Goal: Use online tool/utility: Use online tool/utility

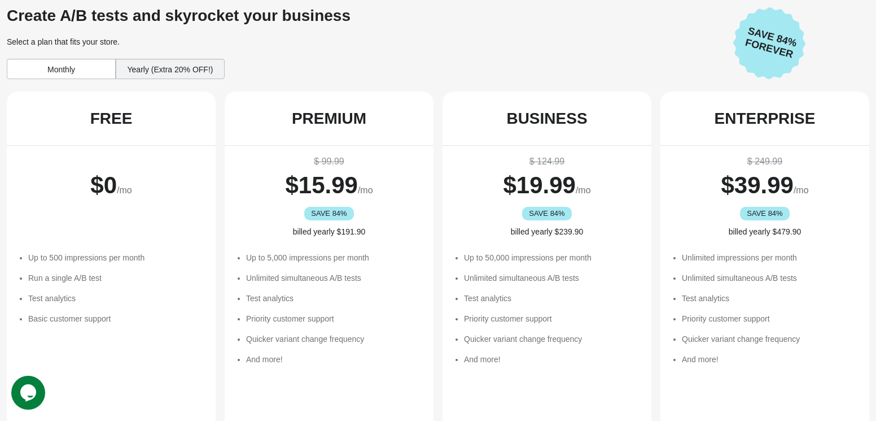
click at [128, 185] on span "/mo" at bounding box center [124, 190] width 15 height 10
click at [120, 114] on div "FREE" at bounding box center [111, 119] width 42 height 18
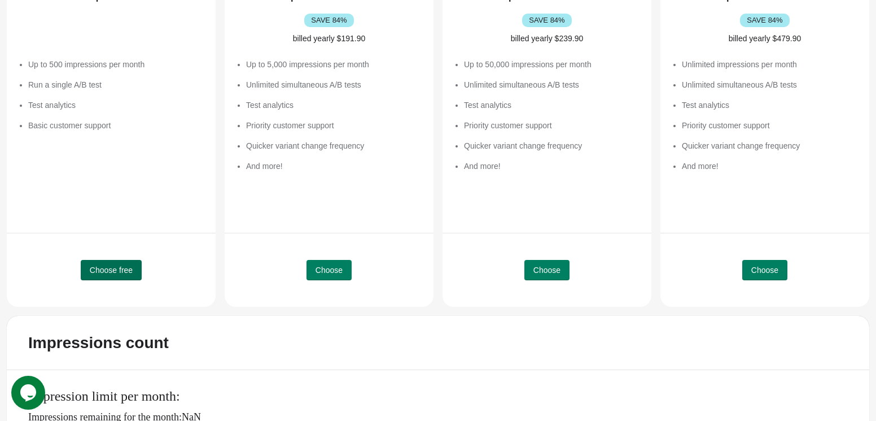
click at [119, 265] on span "Choose free" at bounding box center [111, 269] width 43 height 9
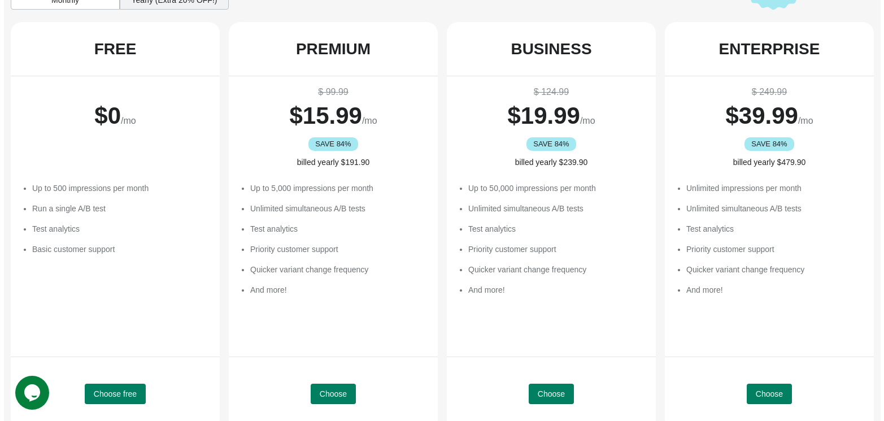
scroll to position [0, 0]
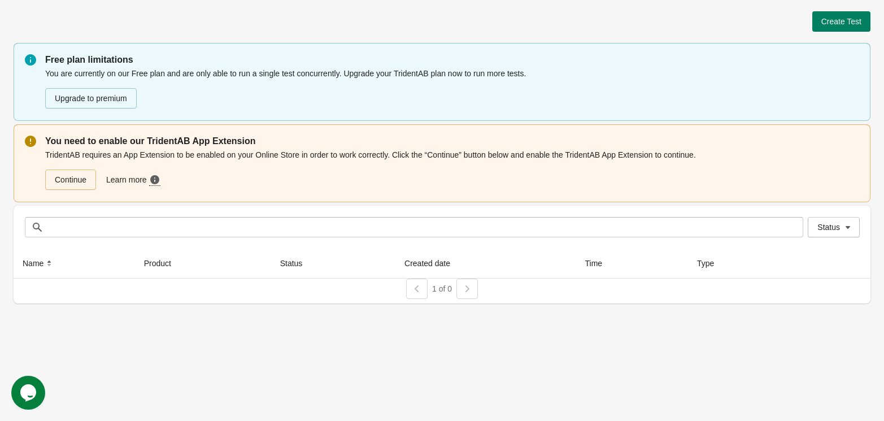
click at [399, 13] on div "Create Test" at bounding box center [442, 21] width 857 height 20
click at [853, 17] on span "Create Test" at bounding box center [841, 21] width 40 height 9
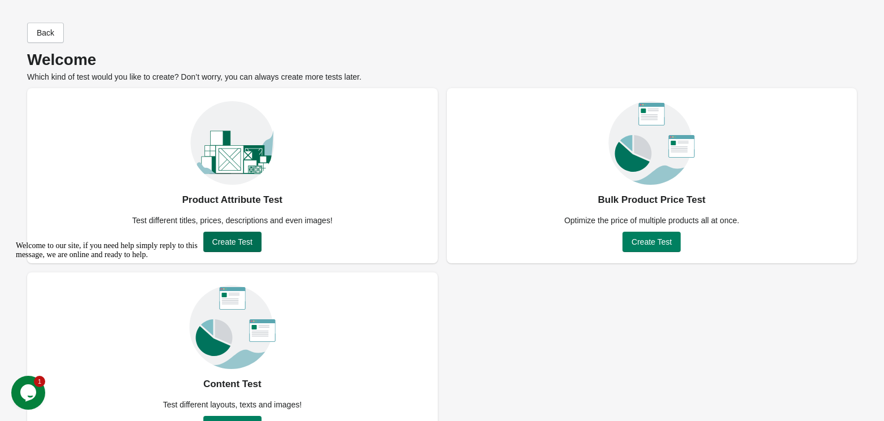
click at [241, 232] on button "Create Test" at bounding box center [232, 242] width 58 height 20
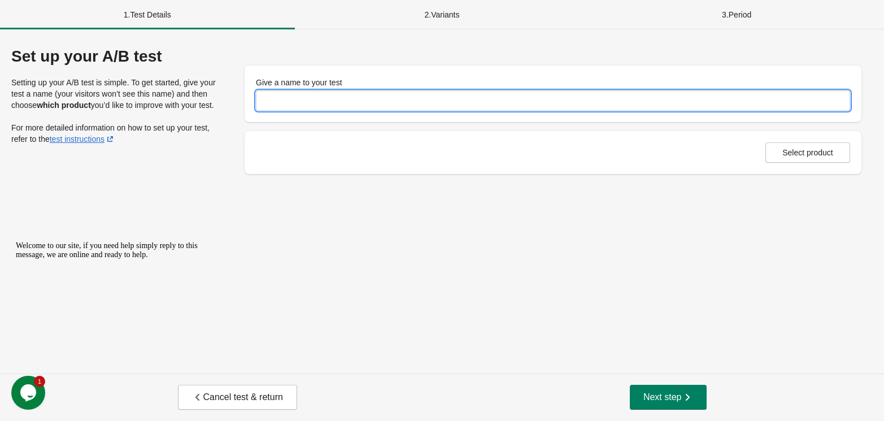
click at [285, 91] on input "Give a name to your test" at bounding box center [553, 100] width 594 height 20
type input "**********"
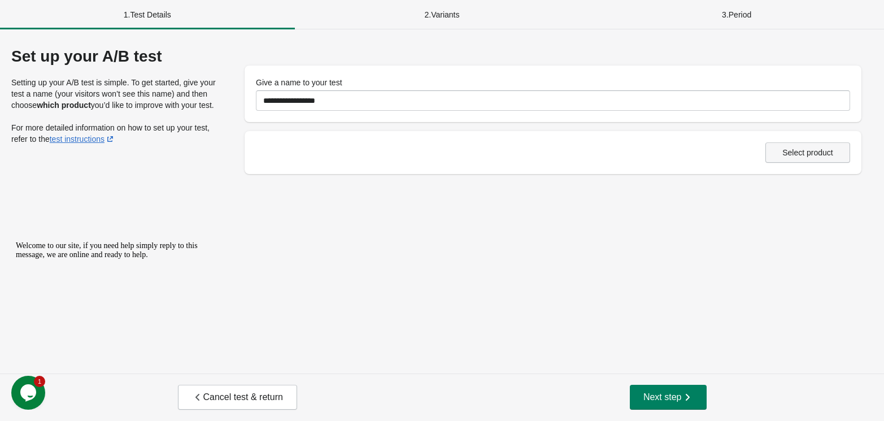
click at [791, 148] on span "Select product" at bounding box center [808, 152] width 66 height 9
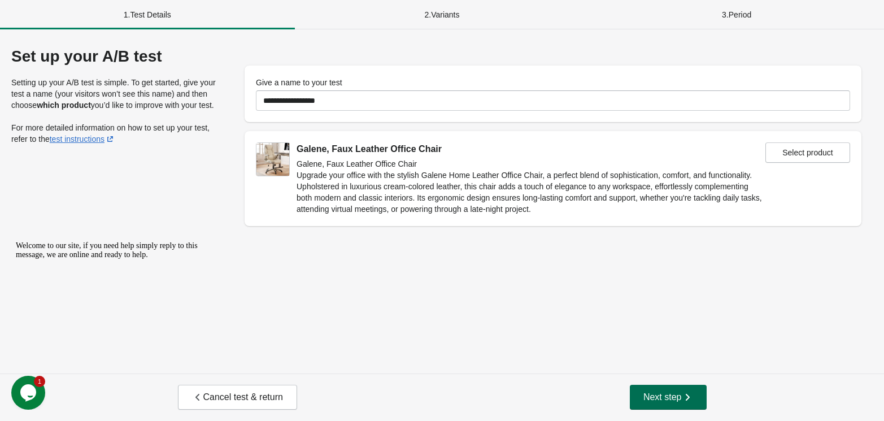
click at [682, 403] on icon "button" at bounding box center [687, 396] width 11 height 11
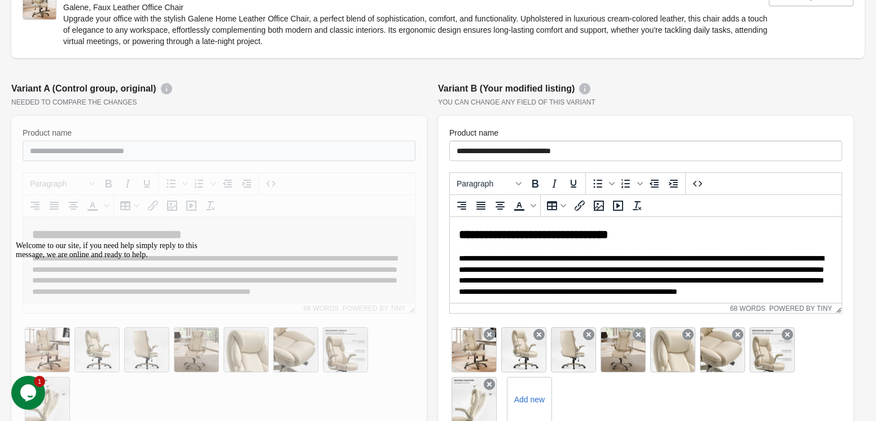
scroll to position [205, 0]
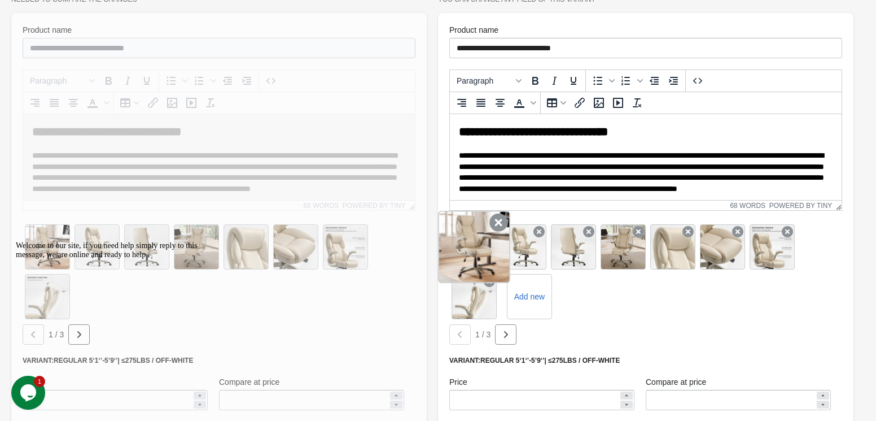
drag, startPoint x: 517, startPoint y: 232, endPoint x: 466, endPoint y: 229, distance: 50.9
click at [466, 229] on div "Add new" at bounding box center [646, 271] width 393 height 99
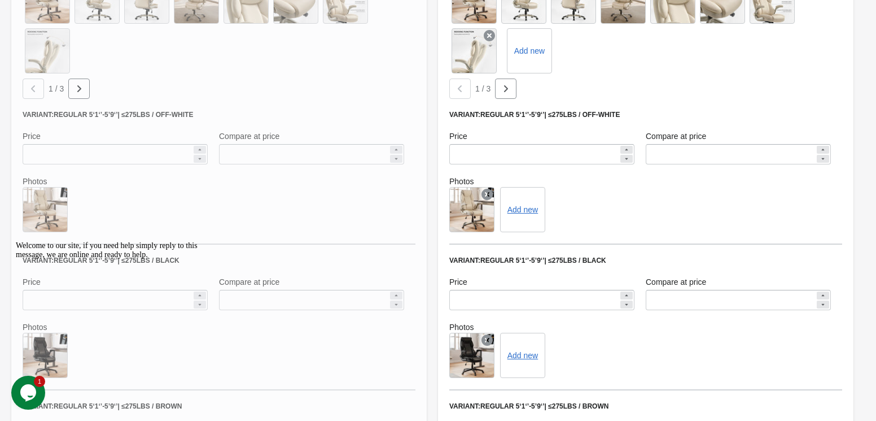
scroll to position [296, 0]
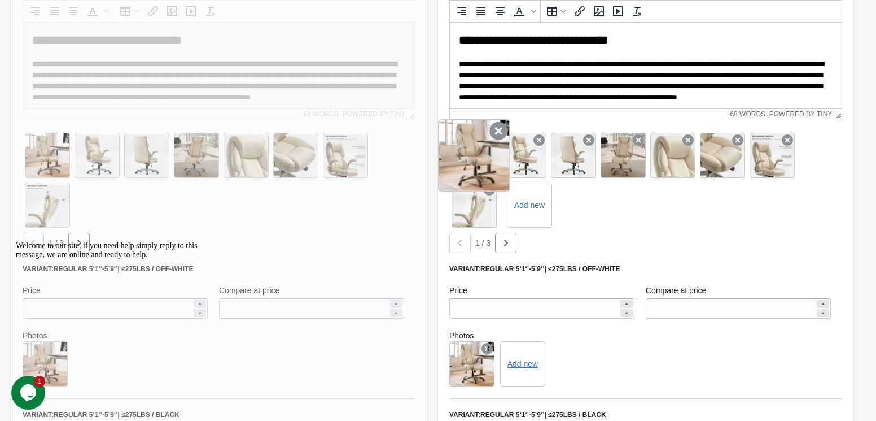
click at [494, 122] on icon at bounding box center [499, 131] width 18 height 18
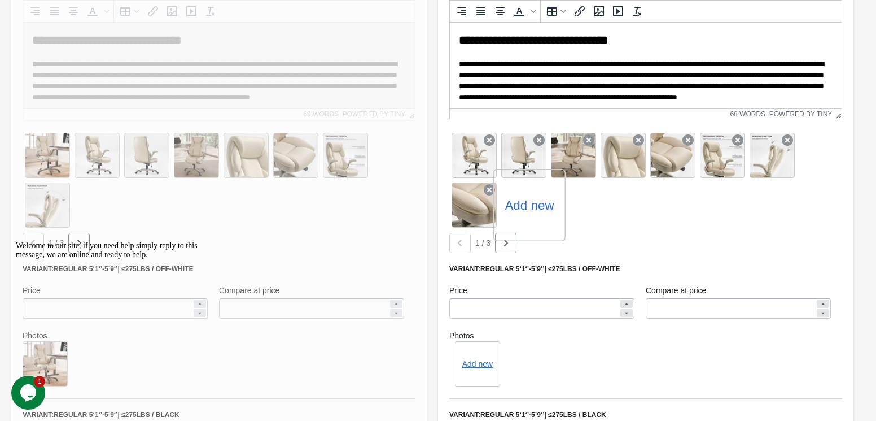
click at [505, 196] on label "Add new" at bounding box center [529, 205] width 49 height 18
click at [0, 0] on input "Add new" at bounding box center [0, 0] width 0 height 0
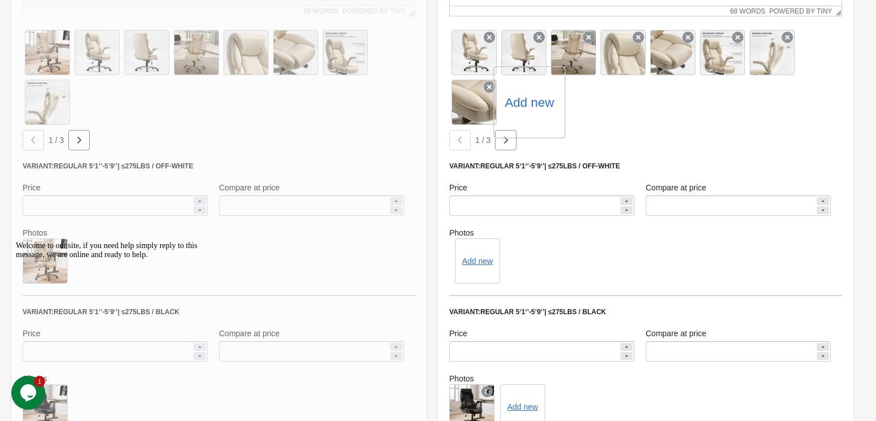
scroll to position [348, 0]
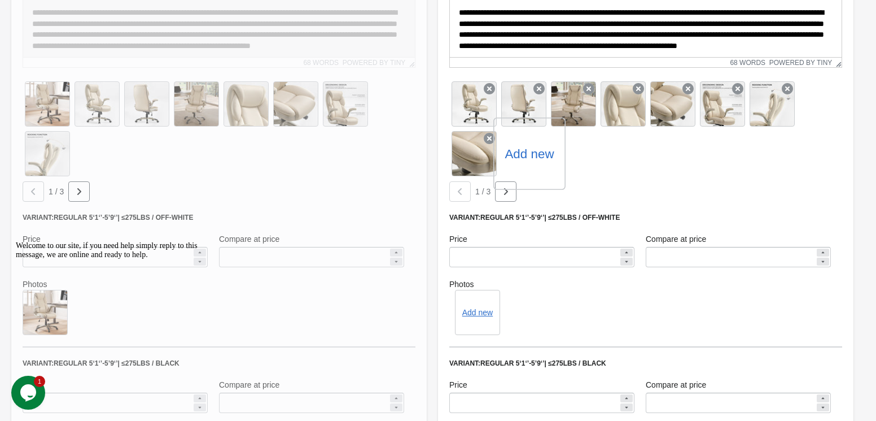
click at [505, 145] on label "Add new" at bounding box center [529, 154] width 49 height 18
click at [0, 0] on input "Add new" at bounding box center [0, 0] width 0 height 0
click at [479, 308] on button "Add new" at bounding box center [477, 312] width 30 height 9
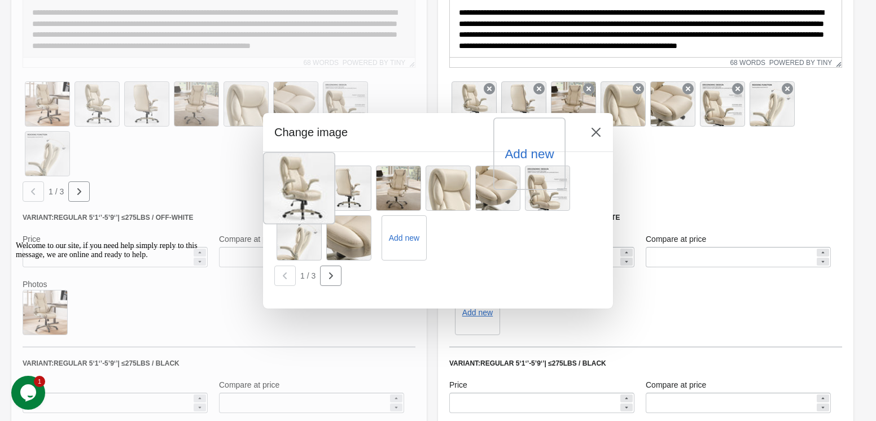
click at [334, 164] on div at bounding box center [299, 188] width 72 height 72
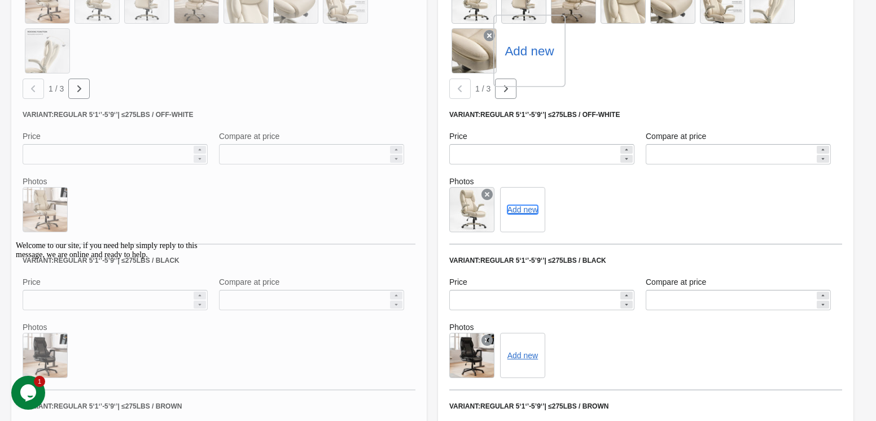
scroll to position [604, 0]
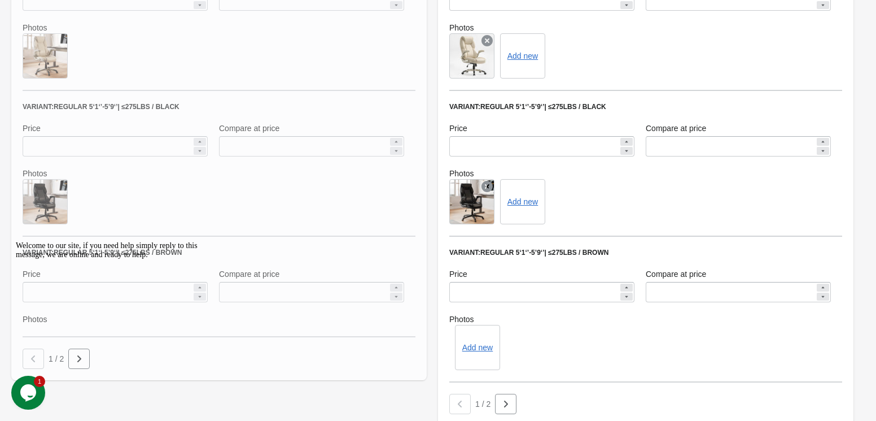
click at [464, 179] on div at bounding box center [472, 201] width 45 height 45
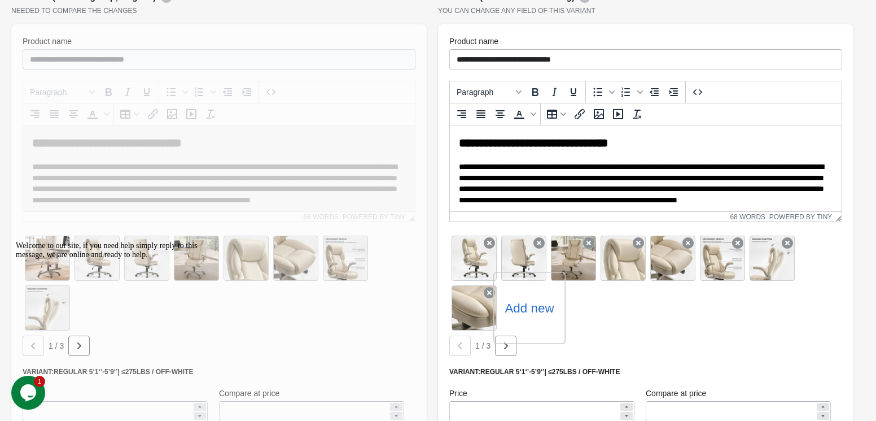
scroll to position [296, 0]
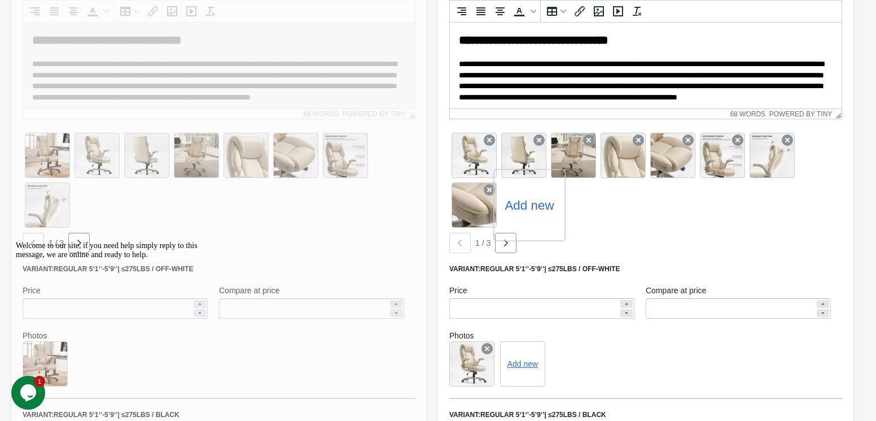
click at [505, 196] on label "Add new" at bounding box center [529, 205] width 49 height 18
click at [0, 0] on input "Add new" at bounding box center [0, 0] width 0 height 0
click at [494, 200] on div "Add new" at bounding box center [530, 205] width 72 height 72
click at [505, 196] on label "Add new" at bounding box center [529, 205] width 49 height 18
click at [0, 0] on input "Add new" at bounding box center [0, 0] width 0 height 0
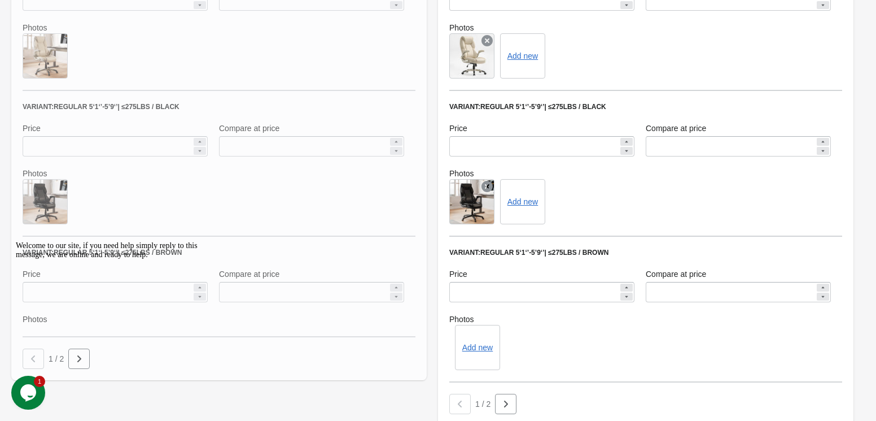
scroll to position [707, 0]
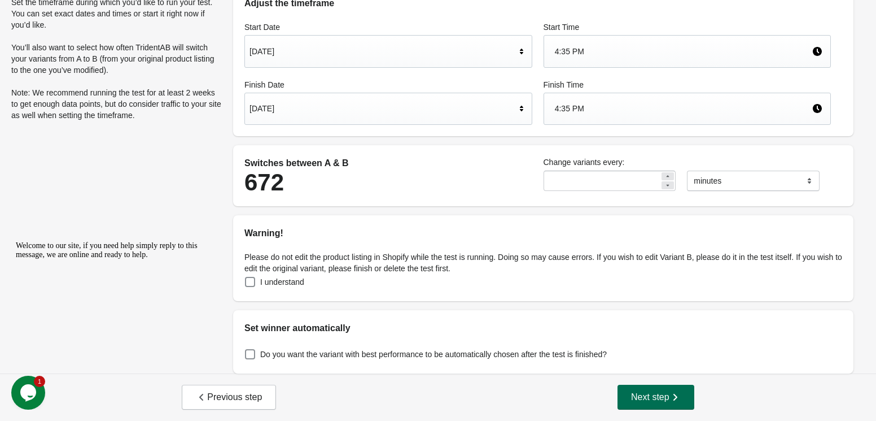
scroll to position [0, 0]
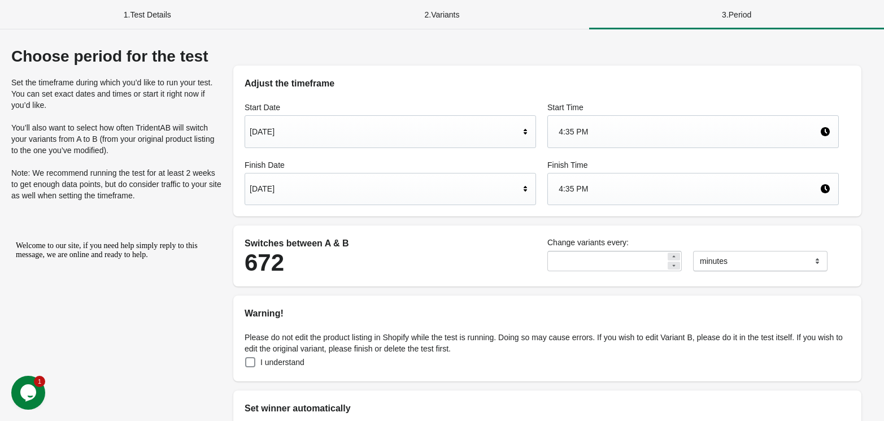
click at [399, 178] on div "[DATE]" at bounding box center [385, 188] width 270 height 21
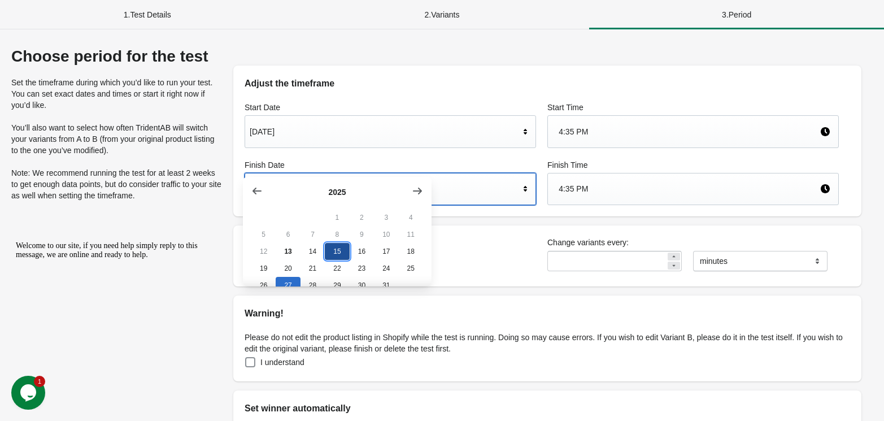
click at [328, 243] on button "15" at bounding box center [337, 251] width 24 height 17
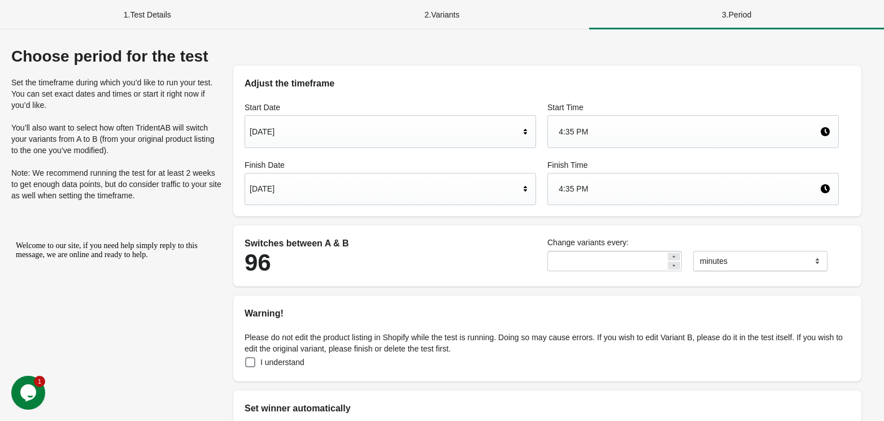
click at [112, 12] on div "1 . Test Details" at bounding box center [147, 14] width 295 height 29
click at [137, 16] on div "1 . Test Details" at bounding box center [147, 14] width 295 height 29
click at [440, 35] on div "Choose period for the test Set the timeframe during which you’d like to run you…" at bounding box center [442, 241] width 884 height 424
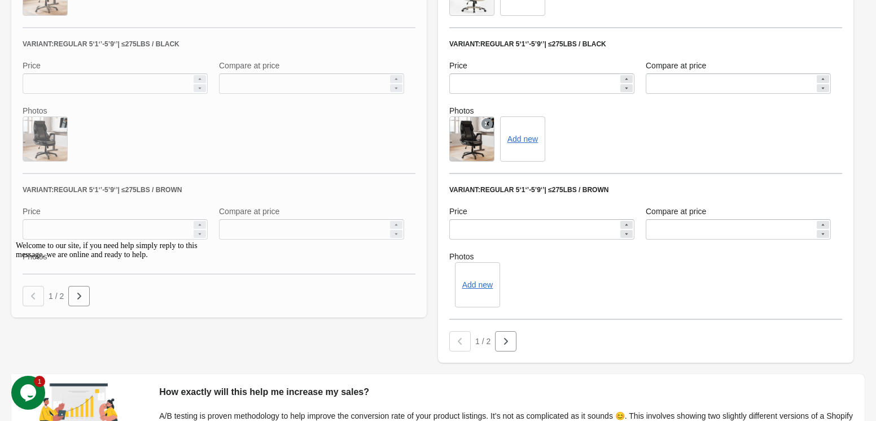
scroll to position [707, 0]
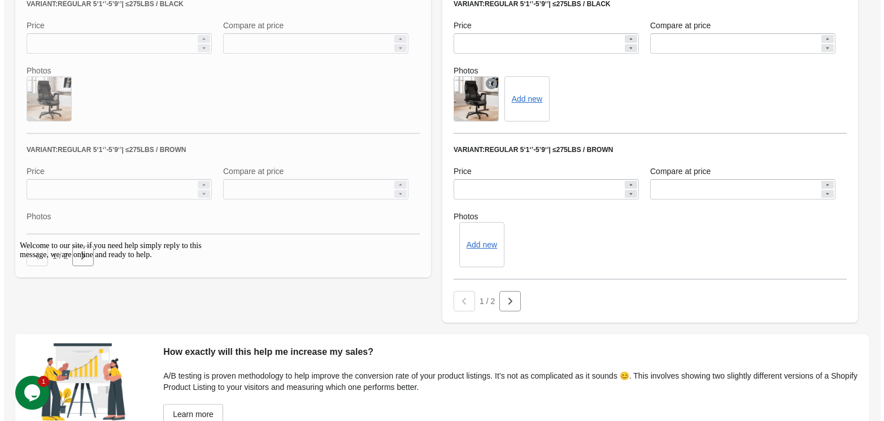
scroll to position [0, 0]
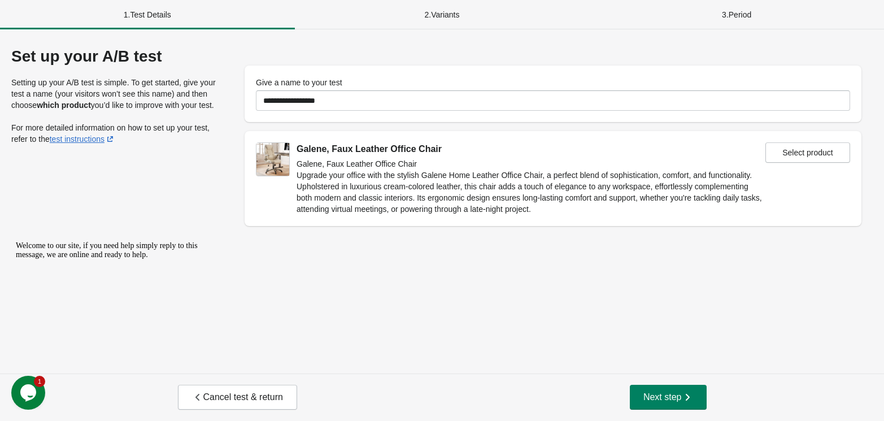
click at [129, 208] on div "**********" at bounding box center [442, 201] width 884 height 344
click at [476, 169] on p "Upgrade your office with the stylish Galene Home Leather Office Chair, a perfec…" at bounding box center [530, 191] width 469 height 45
